Goal: Task Accomplishment & Management: Use online tool/utility

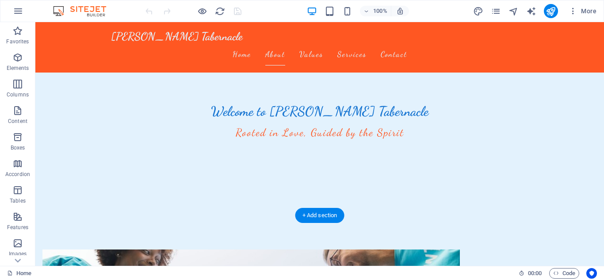
scroll to position [133, 0]
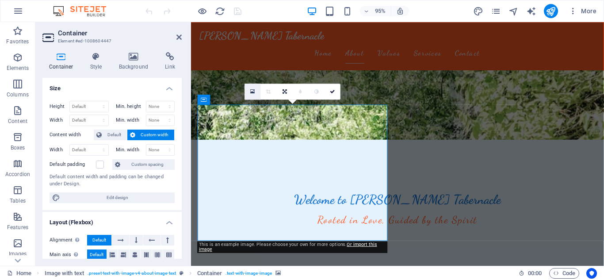
click at [251, 91] on icon at bounding box center [252, 91] width 5 height 6
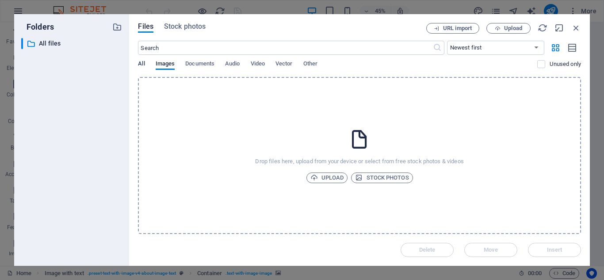
click at [138, 64] on span "All" at bounding box center [141, 64] width 7 height 12
click at [157, 63] on span "Images" at bounding box center [165, 64] width 19 height 12
click at [325, 49] on input "text" at bounding box center [285, 48] width 294 height 14
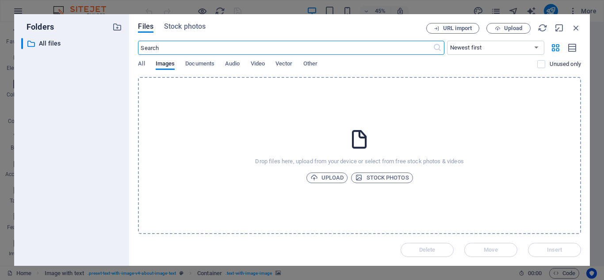
click at [325, 49] on input "text" at bounding box center [285, 48] width 294 height 14
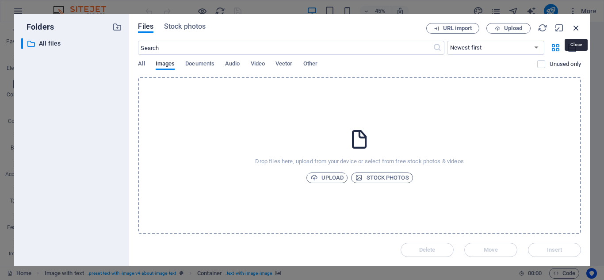
drag, startPoint x: 576, startPoint y: 25, endPoint x: 404, endPoint y: 3, distance: 172.9
click at [575, 25] on icon "button" at bounding box center [576, 28] width 10 height 10
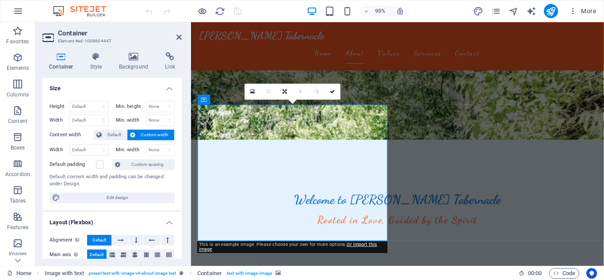
click at [175, 38] on header "Container Element #ed-1008604447" at bounding box center [111, 33] width 139 height 23
click at [179, 35] on icon at bounding box center [178, 37] width 5 height 7
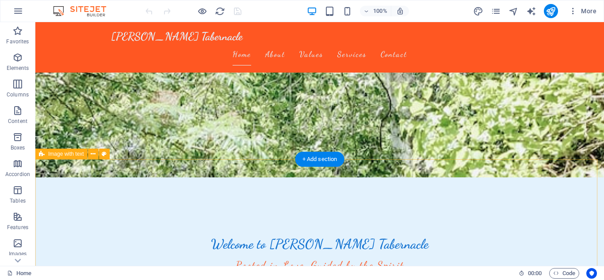
scroll to position [0, 0]
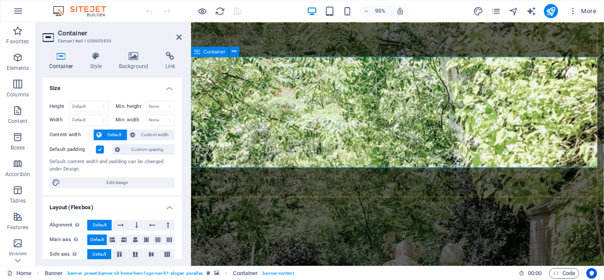
click at [315, 197] on figure at bounding box center [408, 150] width 434 height 256
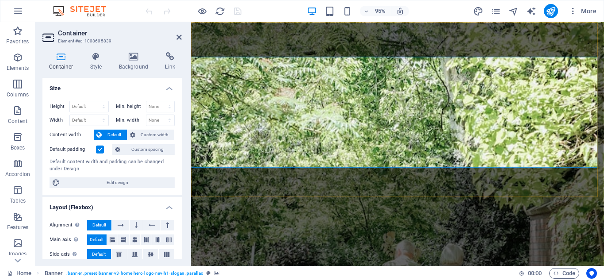
click at [315, 197] on figure at bounding box center [408, 150] width 434 height 256
select select "vh"
select select "header"
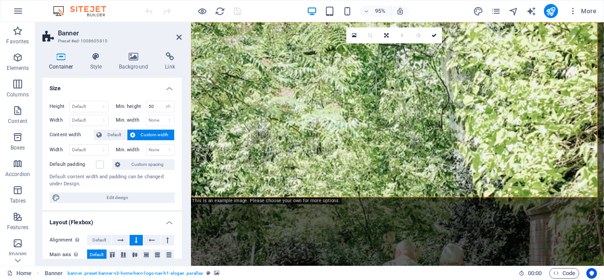
click at [313, 188] on figure at bounding box center [408, 150] width 434 height 256
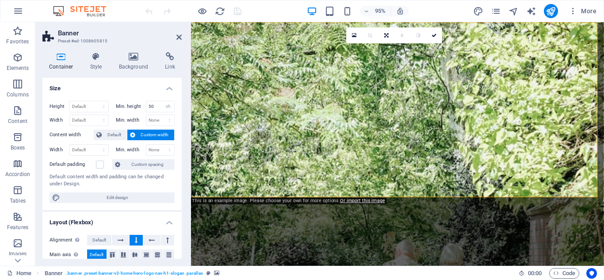
click at [313, 188] on figure at bounding box center [408, 150] width 434 height 256
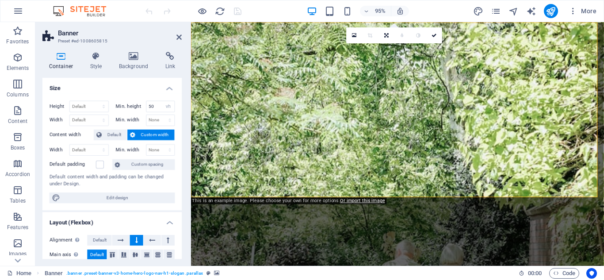
click at [313, 188] on figure at bounding box center [408, 150] width 434 height 256
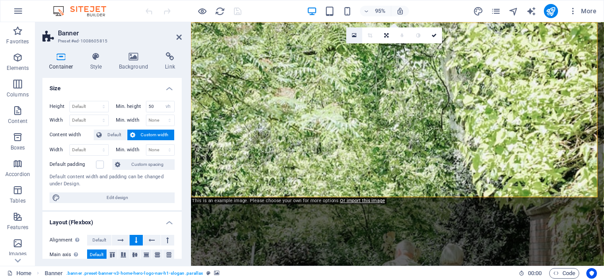
click at [354, 35] on icon at bounding box center [354, 35] width 5 height 6
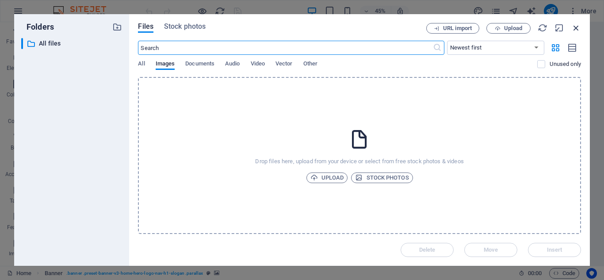
click at [575, 26] on icon "button" at bounding box center [576, 28] width 10 height 10
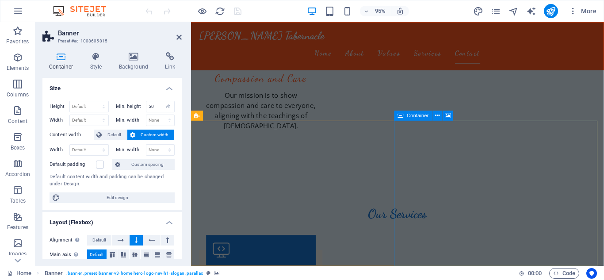
scroll to position [1081, 0]
